Goal: Task Accomplishment & Management: Manage account settings

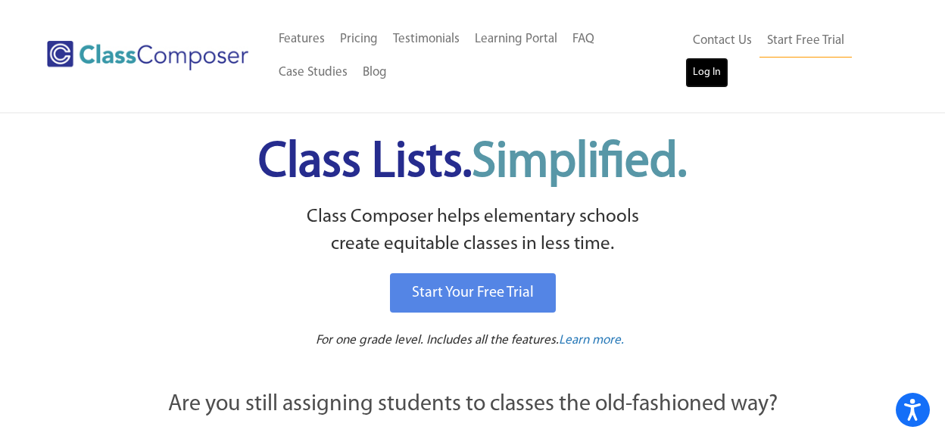
click at [705, 80] on link "Log In" at bounding box center [707, 73] width 43 height 30
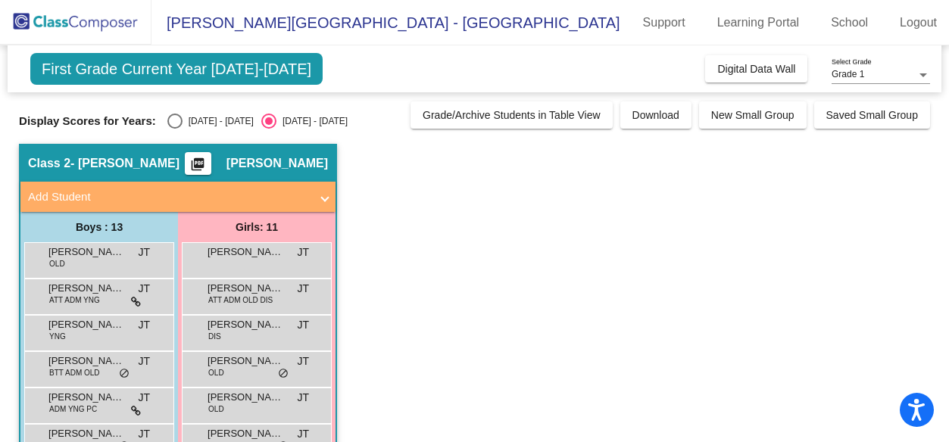
click at [169, 121] on div "Select an option" at bounding box center [174, 121] width 15 height 15
click at [174, 129] on input "2024 - 2025" at bounding box center [174, 129] width 1 height 1
radio input "true"
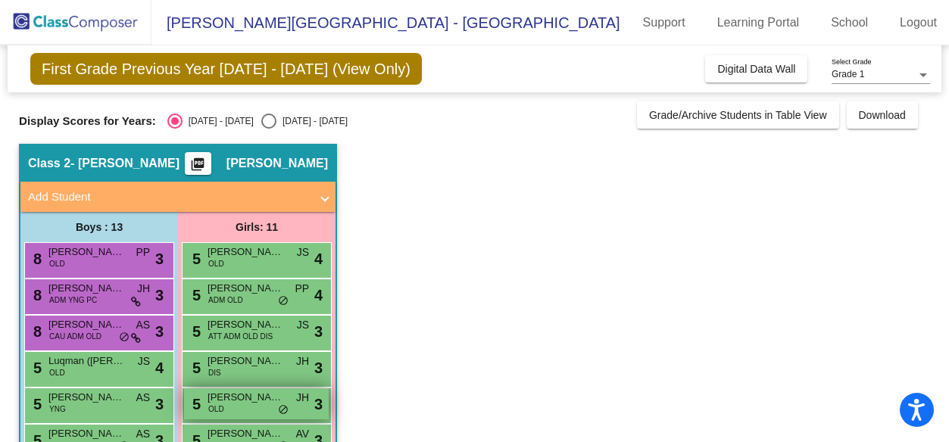
click at [240, 409] on div "5 Claire Harrison OLD JH lock do_not_disturb_alt 3" at bounding box center [256, 404] width 145 height 31
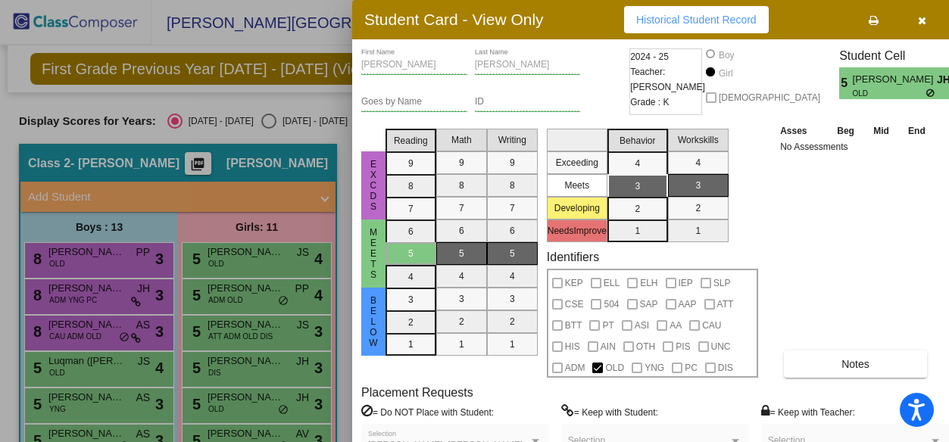
click at [917, 19] on button "button" at bounding box center [922, 19] width 48 height 27
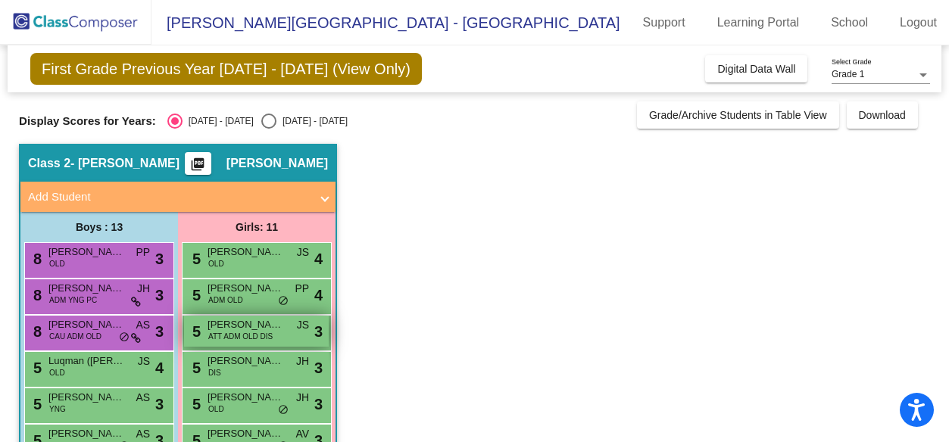
click at [239, 331] on span "ATT ADM OLD DIS" at bounding box center [240, 336] width 64 height 11
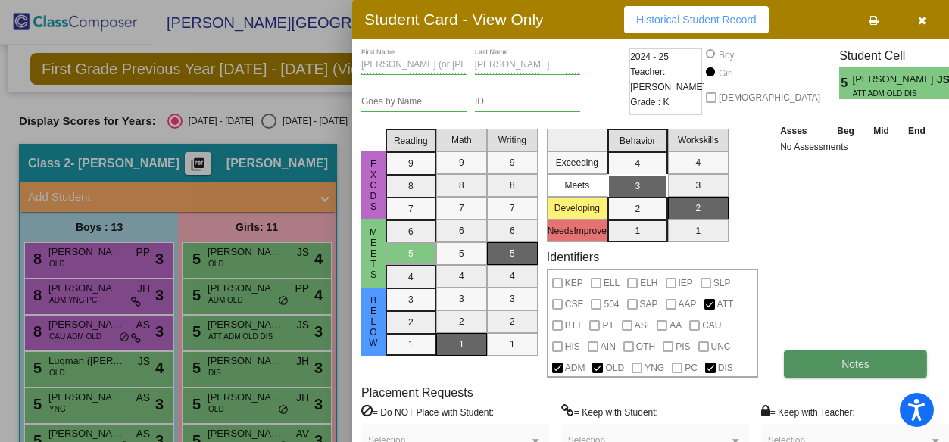
click at [808, 364] on button "Notes" at bounding box center [855, 364] width 143 height 27
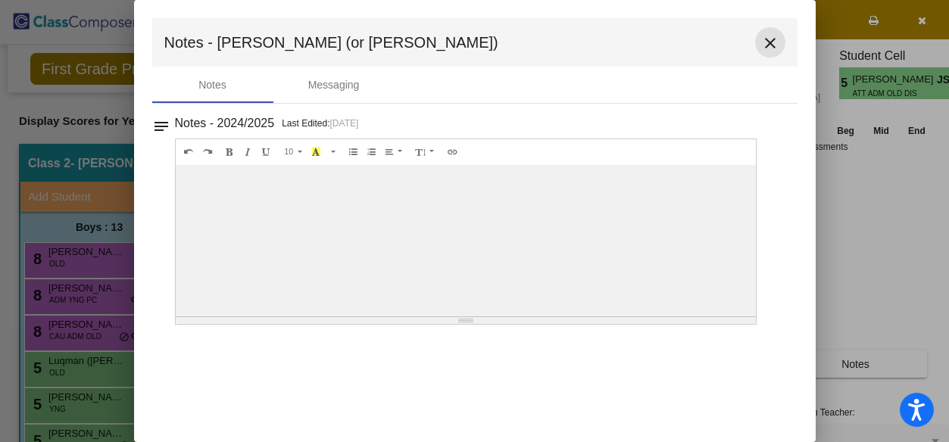
click at [772, 45] on mat-icon "close" at bounding box center [770, 43] width 18 height 18
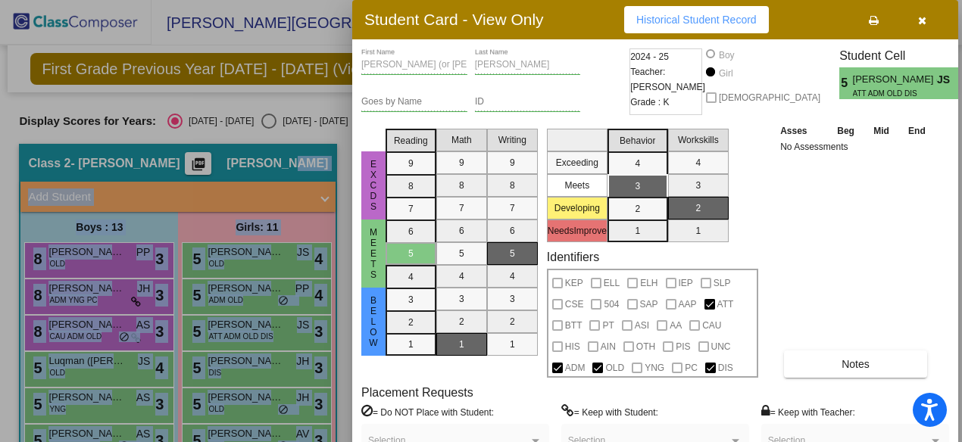
drag, startPoint x: 958, startPoint y: 64, endPoint x: 963, endPoint y: 170, distance: 106.2
click at [956, 172] on html "Accessibility Screen-Reader Guide, Feedback, and Issue Reporting | New window E…" at bounding box center [481, 221] width 962 height 442
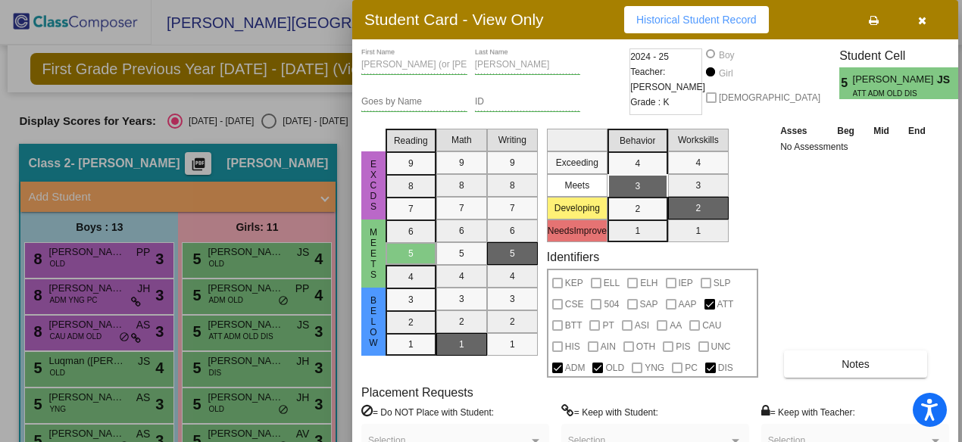
click at [956, 164] on div "Alexis (or Alex) First Name Cohn Last Name Goes by Name ID 2024 - 25 Teacher: J…" at bounding box center [655, 272] width 606 height 467
click at [893, 208] on div "Asses Beg Mid End No Assessments Notes" at bounding box center [855, 250] width 159 height 255
click at [956, 122] on div at bounding box center [481, 221] width 962 height 442
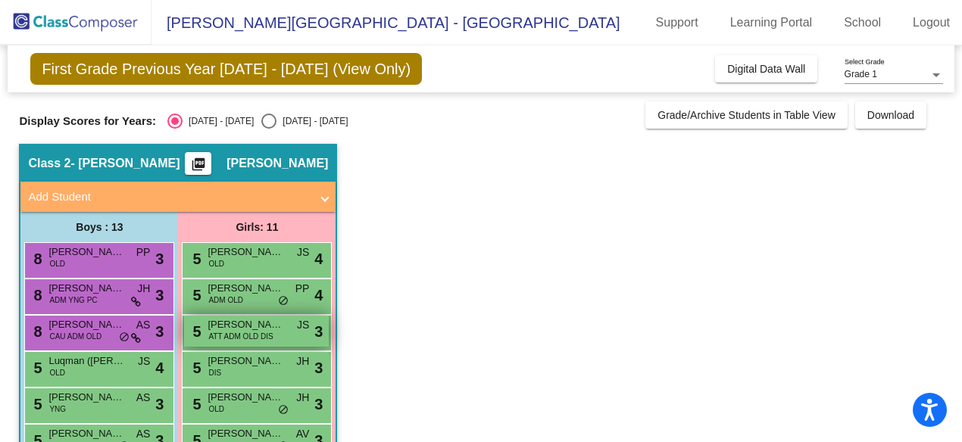
click at [242, 329] on span "Alexis (or Alex) Cohn" at bounding box center [246, 324] width 76 height 15
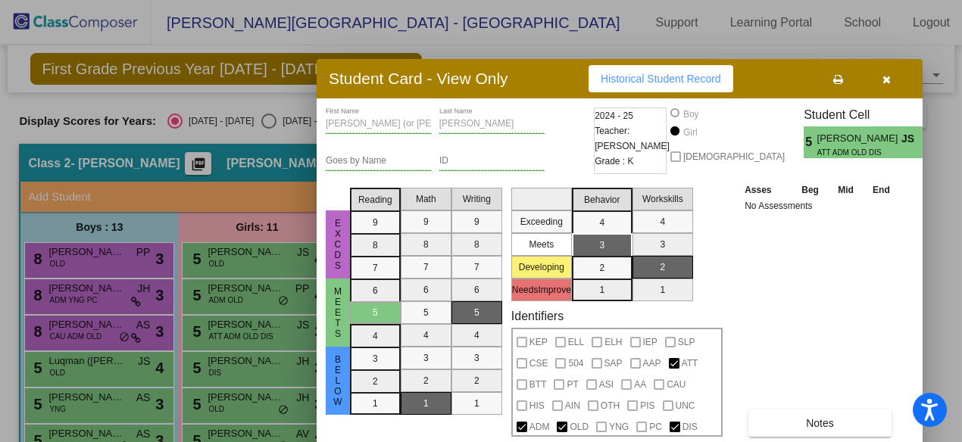
drag, startPoint x: 939, startPoint y: 2, endPoint x: 903, endPoint y: 61, distance: 69.6
click at [903, 61] on div "Student Card - View Only Historical Student Record" at bounding box center [620, 78] width 606 height 39
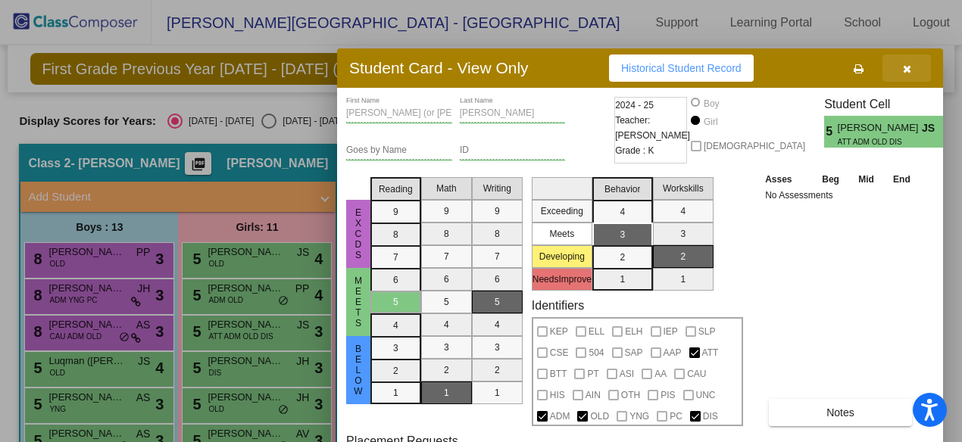
drag, startPoint x: 900, startPoint y: 70, endPoint x: 920, endPoint y: 59, distance: 23.0
click at [920, 59] on button "button" at bounding box center [907, 68] width 48 height 27
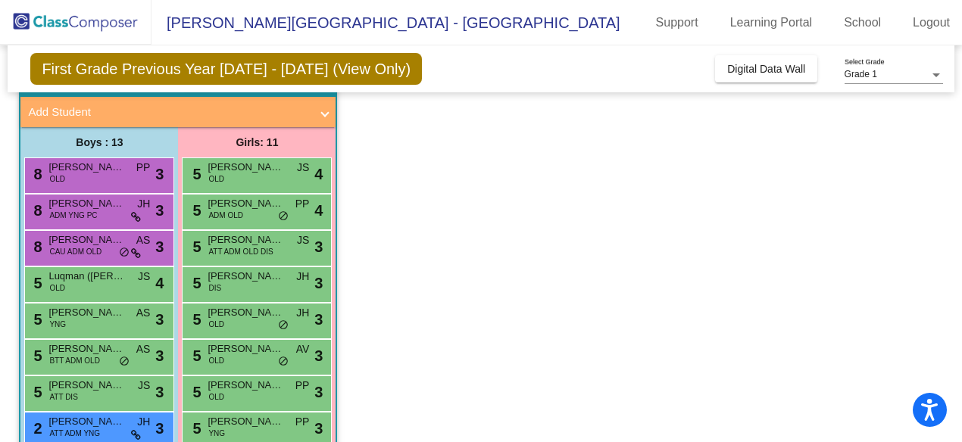
scroll to position [84, 0]
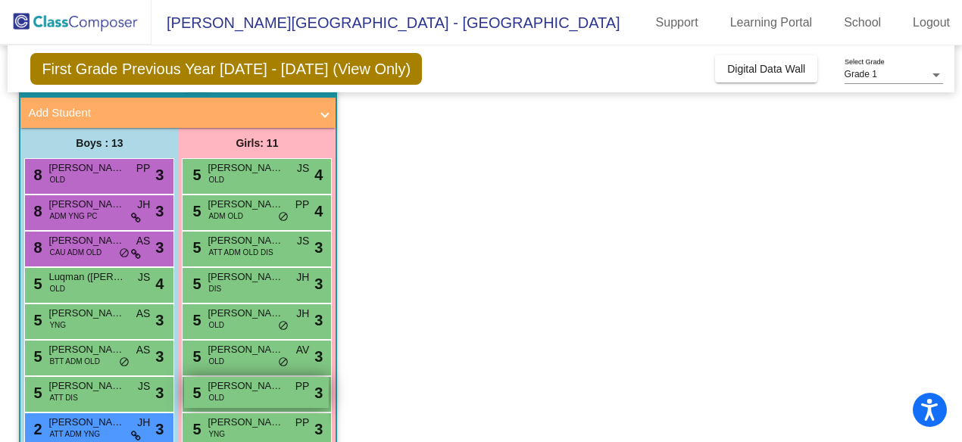
click at [263, 389] on span "Hailey Ziegenhorn" at bounding box center [246, 386] width 76 height 15
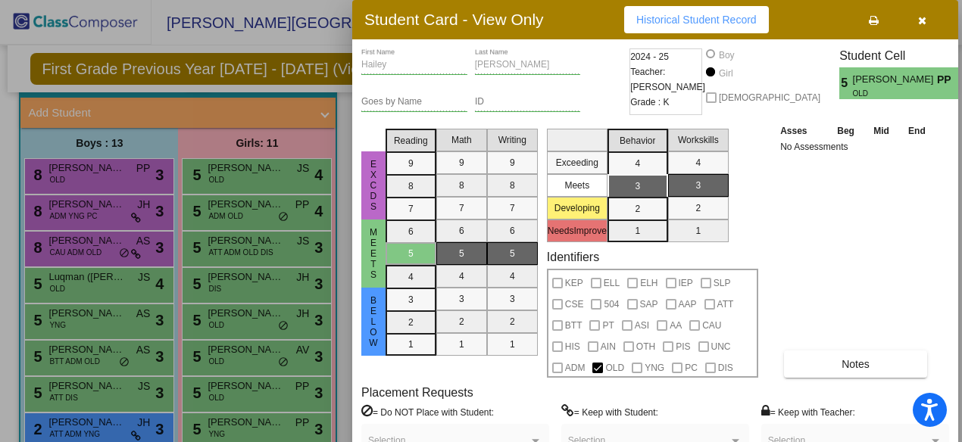
click at [227, 355] on div at bounding box center [481, 221] width 962 height 442
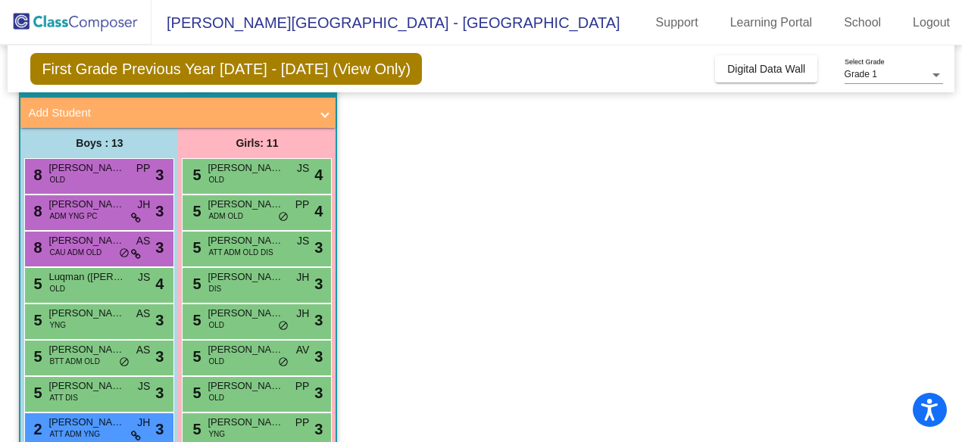
click at [227, 355] on span "Emma Nestorov" at bounding box center [246, 349] width 76 height 15
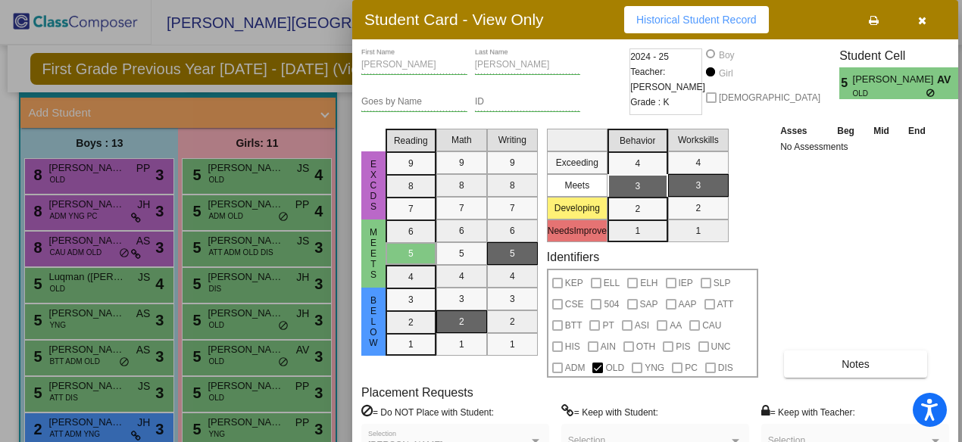
click at [231, 426] on div at bounding box center [481, 221] width 962 height 442
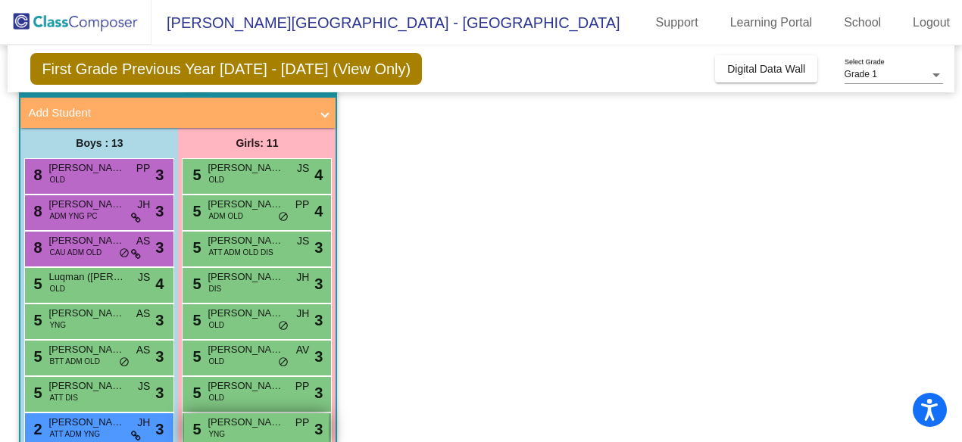
click at [231, 426] on span "Maya Balaney" at bounding box center [246, 422] width 76 height 15
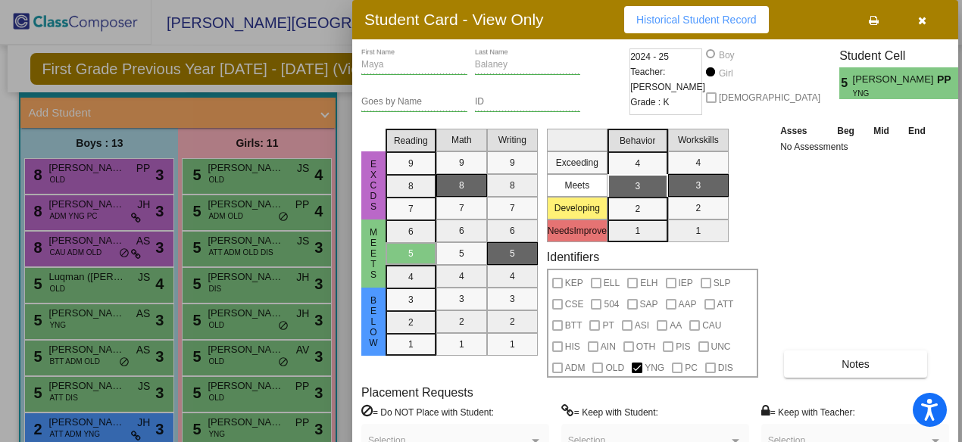
click at [917, 23] on button "button" at bounding box center [922, 19] width 48 height 27
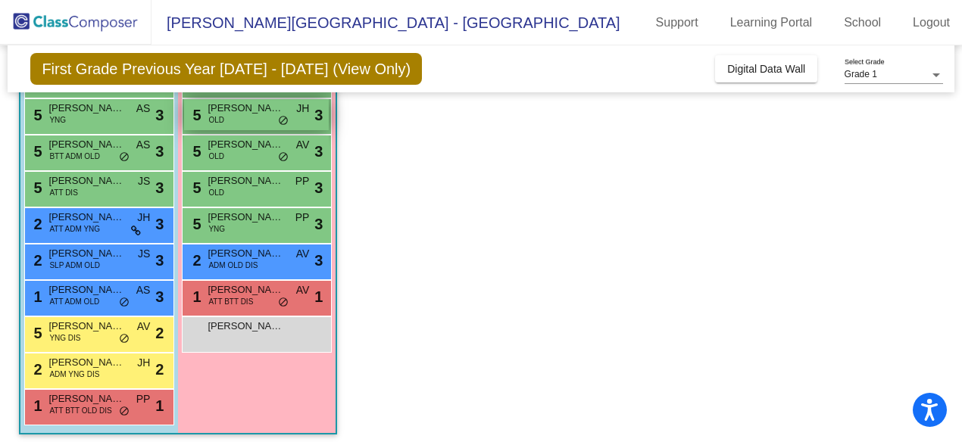
scroll to position [297, 0]
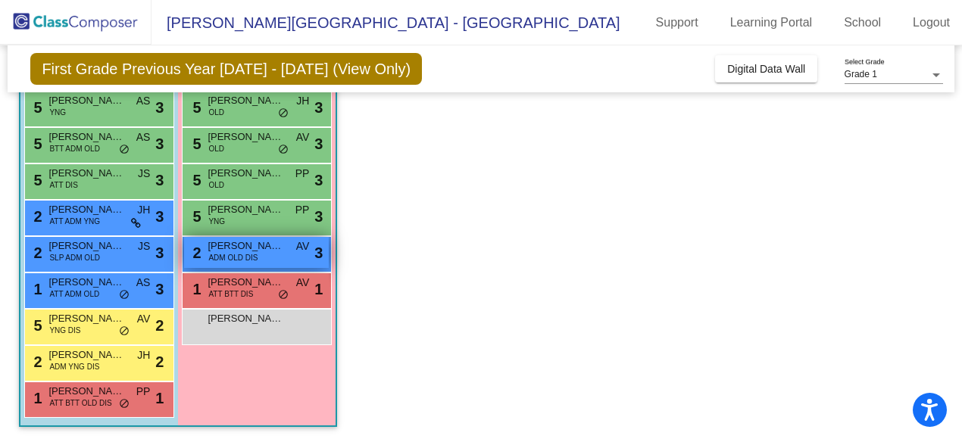
click at [228, 252] on span "ADM OLD DIS" at bounding box center [232, 257] width 49 height 11
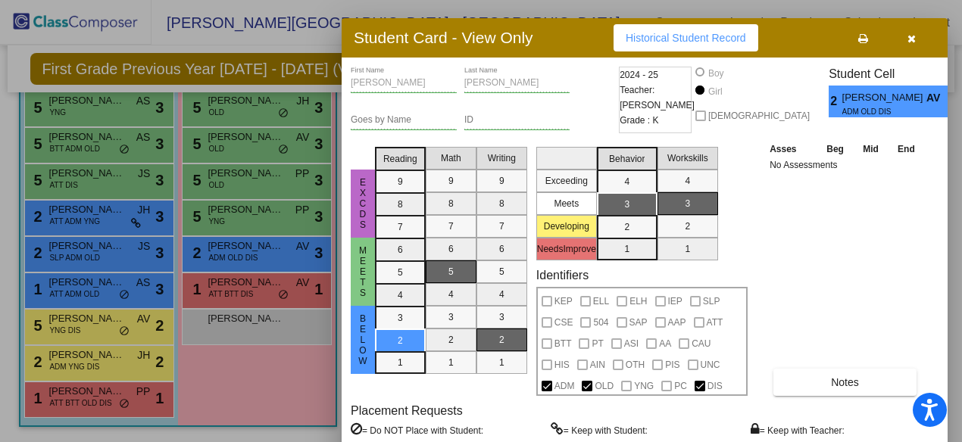
drag, startPoint x: 807, startPoint y: 16, endPoint x: 796, endPoint y: 34, distance: 21.0
click at [796, 34] on div "Student Card - View Only Historical Student Record" at bounding box center [645, 37] width 606 height 39
click at [915, 44] on button "button" at bounding box center [911, 37] width 48 height 27
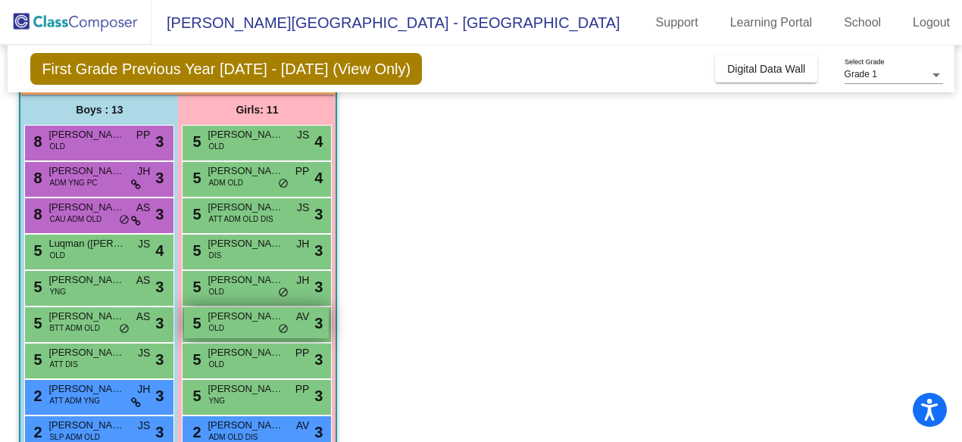
scroll to position [117, 0]
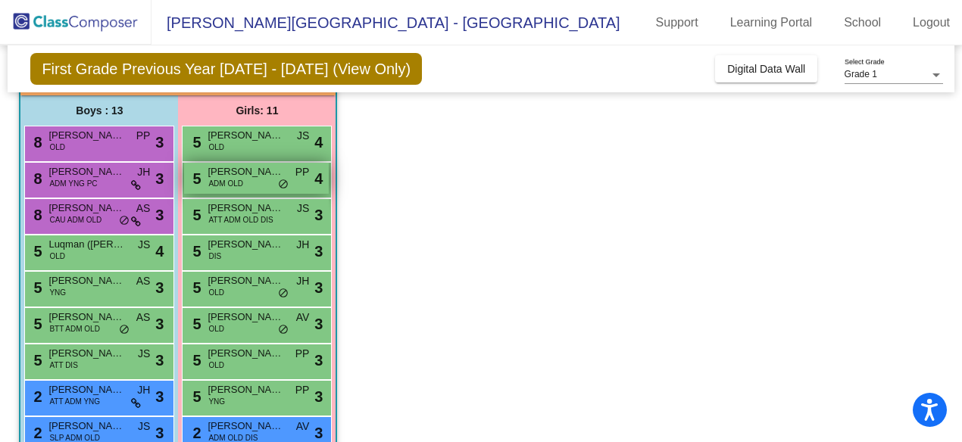
click at [233, 180] on span "ADM OLD" at bounding box center [225, 183] width 35 height 11
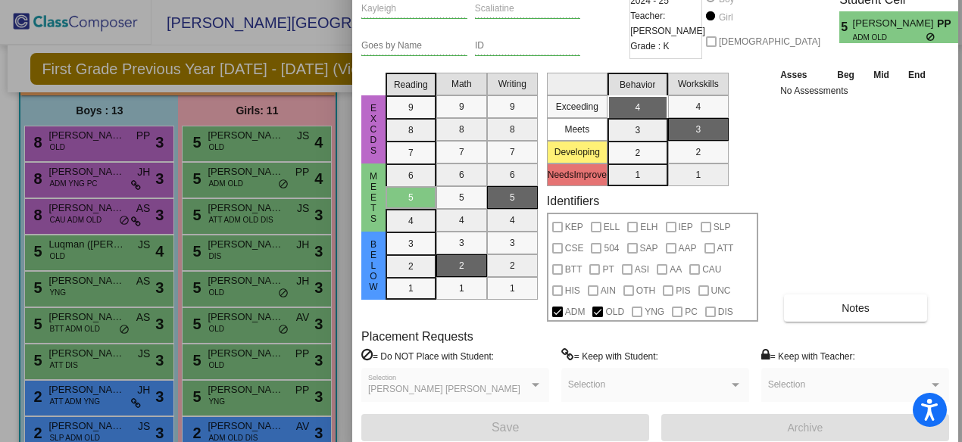
drag, startPoint x: 835, startPoint y: 22, endPoint x: 835, endPoint y: -34, distance: 56.1
click at [835, 0] on html "Accessibility Screen-Reader Guide, Feedback, and Issue Reporting | New window E…" at bounding box center [481, 221] width 962 height 442
click at [243, 243] on div at bounding box center [481, 221] width 962 height 442
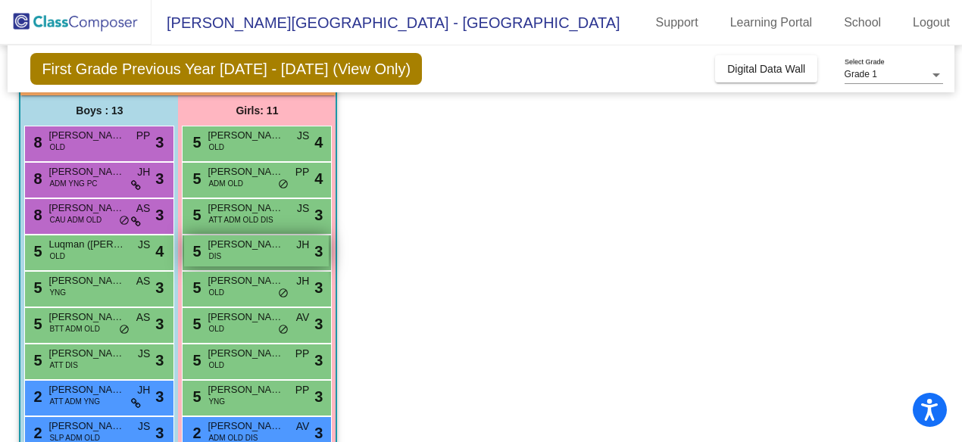
click at [238, 247] on span "Aria Garcia" at bounding box center [246, 244] width 76 height 15
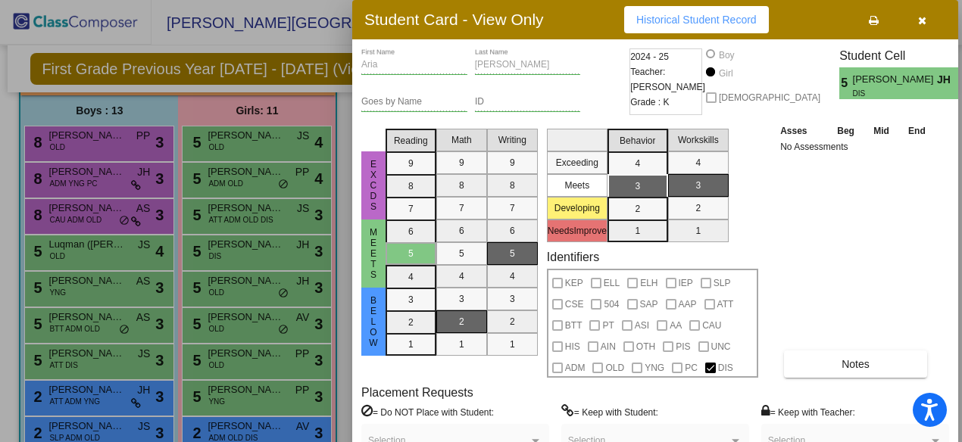
click at [922, 19] on icon "button" at bounding box center [922, 20] width 8 height 11
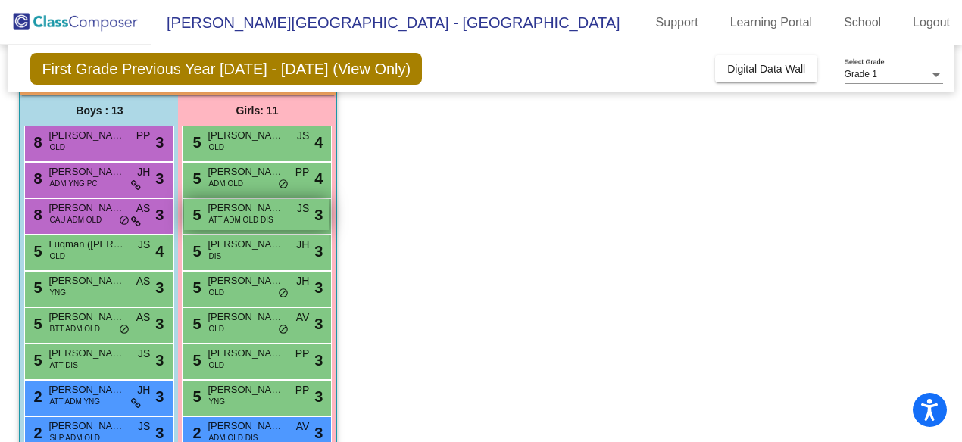
click at [235, 207] on span "Alexis (or Alex) Cohn" at bounding box center [246, 208] width 76 height 15
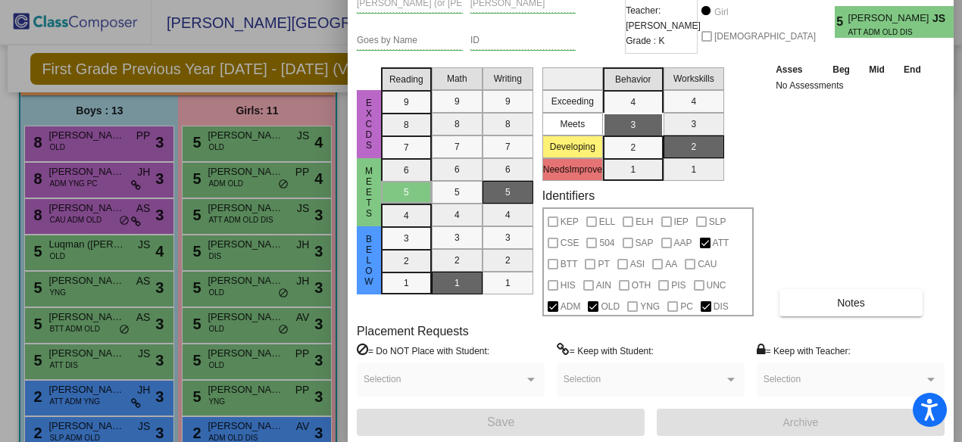
drag, startPoint x: 802, startPoint y: 17, endPoint x: 796, endPoint y: -45, distance: 61.7
click at [796, 0] on html "Accessibility Screen-Reader Guide, Feedback, and Issue Reporting | New window E…" at bounding box center [481, 221] width 962 height 442
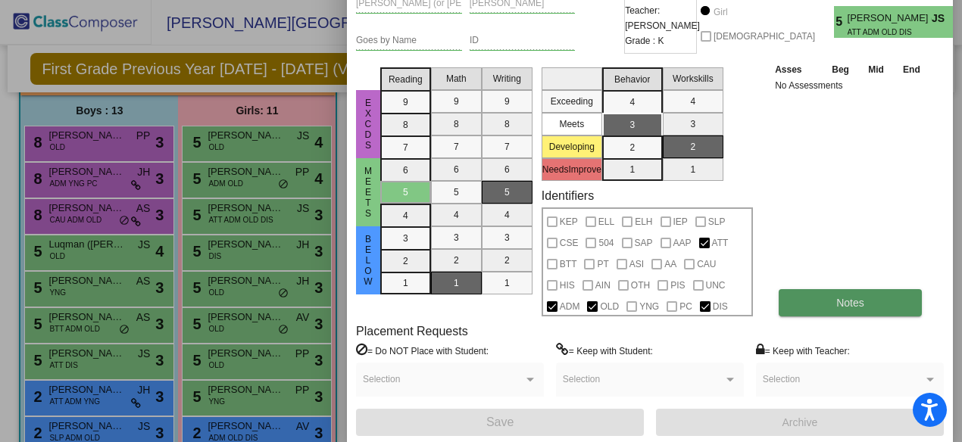
click at [817, 300] on button "Notes" at bounding box center [850, 302] width 143 height 27
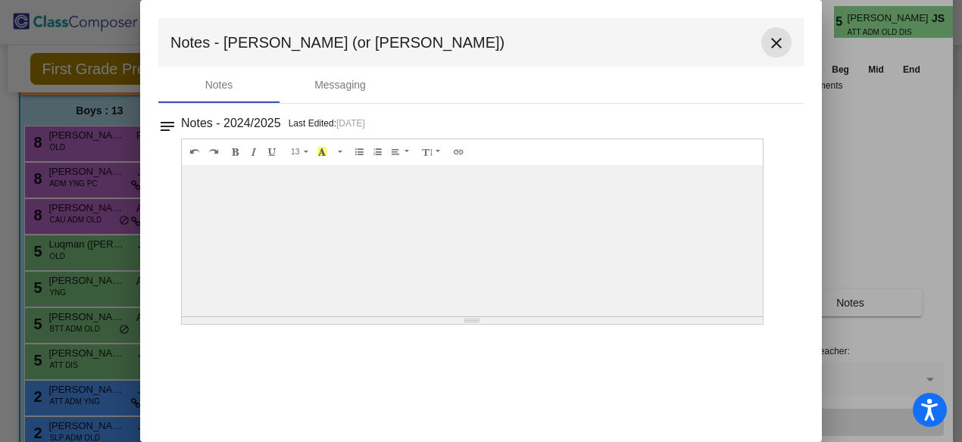
click at [773, 40] on mat-icon "close" at bounding box center [776, 43] width 18 height 18
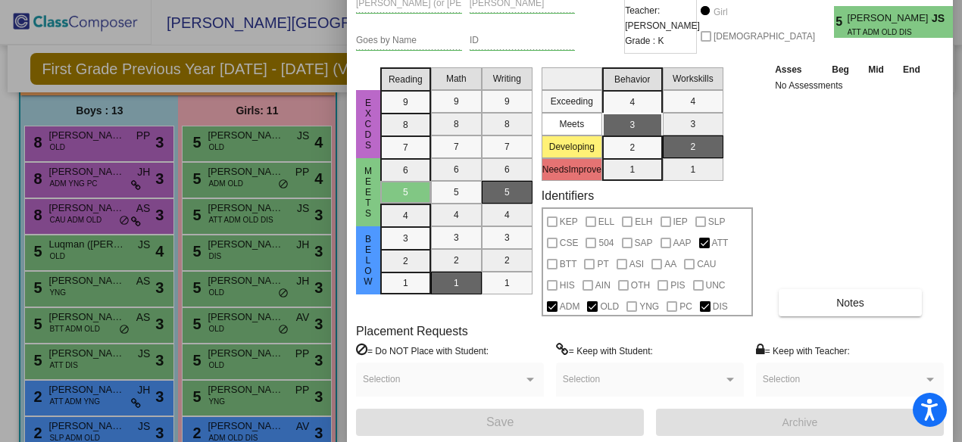
click at [858, 166] on div "Asses Beg Mid End No Assessments Notes" at bounding box center [850, 188] width 159 height 255
click at [301, 108] on div at bounding box center [481, 221] width 962 height 442
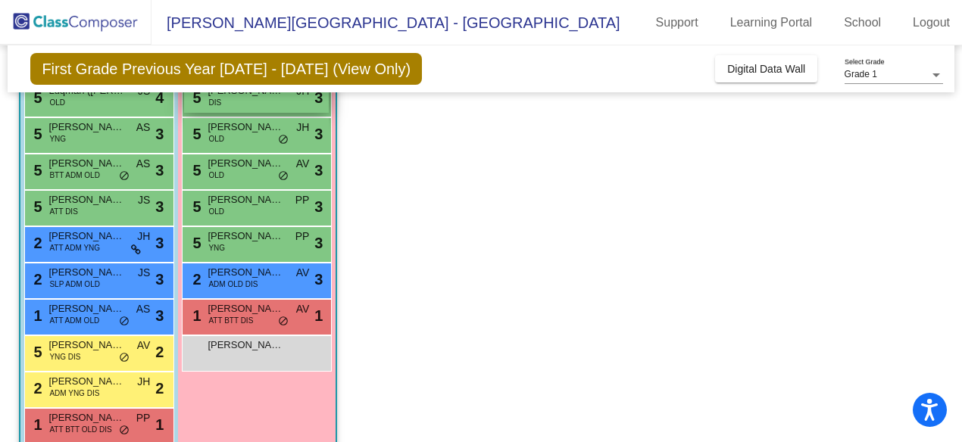
scroll to position [274, 0]
